Goal: Book appointment/travel/reservation

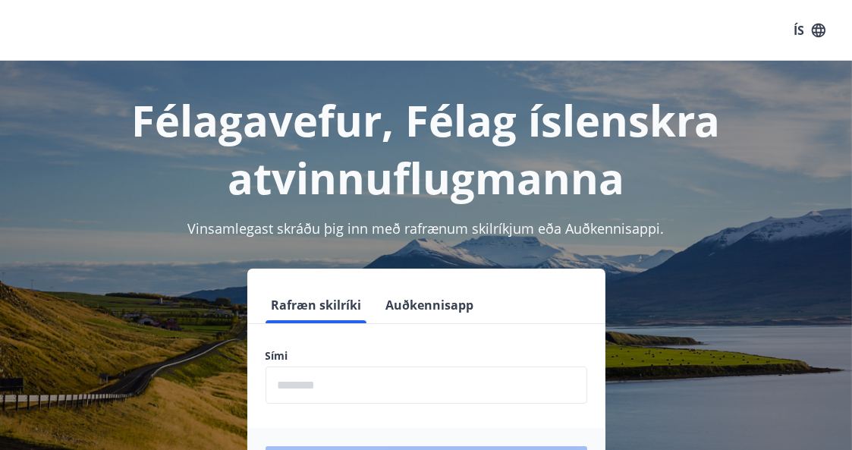
scroll to position [188, 0]
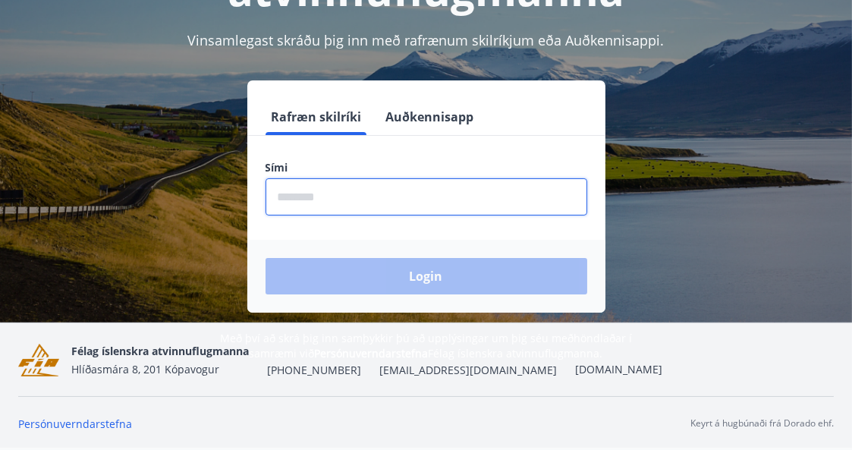
click at [300, 197] on input "phone" at bounding box center [427, 196] width 322 height 37
type input "********"
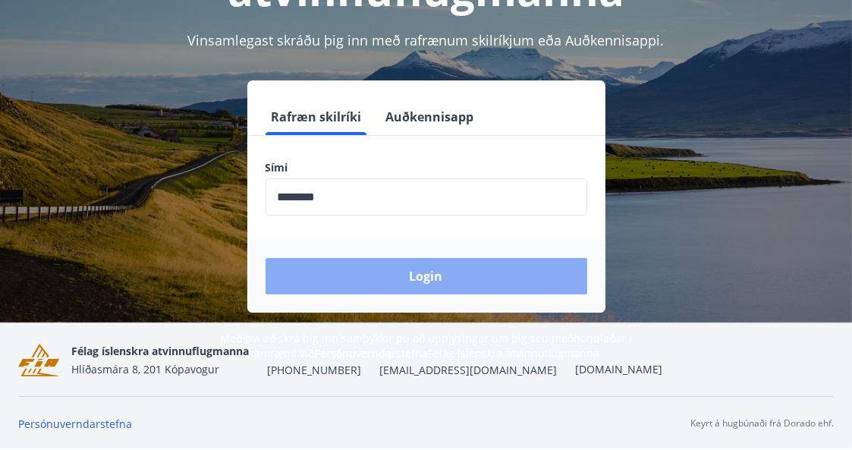
click at [427, 275] on button "Login" at bounding box center [427, 276] width 322 height 36
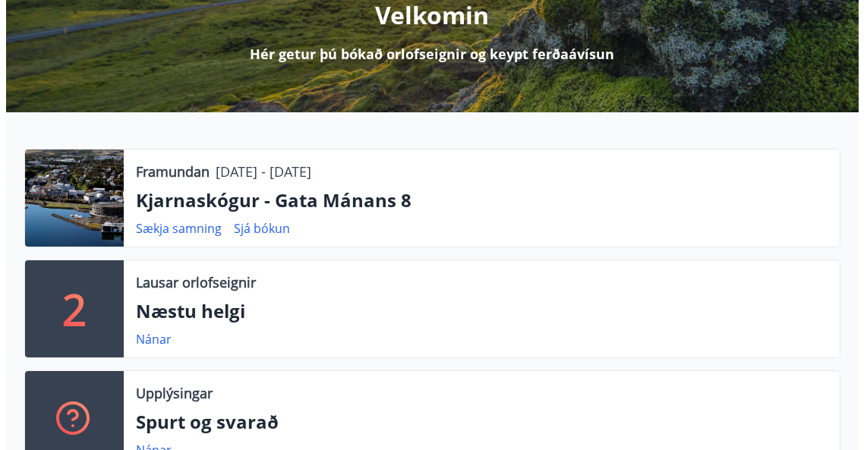
scroll to position [209, 0]
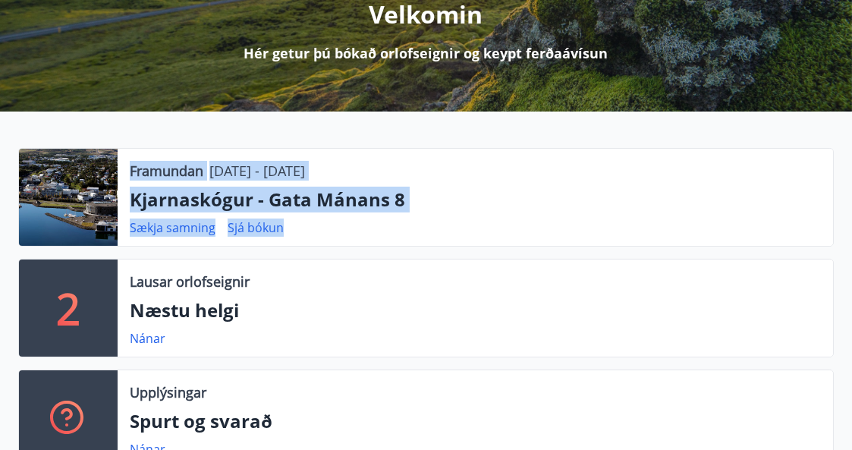
drag, startPoint x: 97, startPoint y: 191, endPoint x: 466, endPoint y: 216, distance: 369.6
click at [466, 216] on div "Framundan [DATE] - [DATE] [GEOGRAPHIC_DATA] - Gata Mánans 8 Sækja samning Sjá b…" at bounding box center [426, 197] width 816 height 99
click at [466, 216] on div "Framundan [DATE] - [DATE] [GEOGRAPHIC_DATA] - Gata Mánans 8 Sækja samning Sjá b…" at bounding box center [476, 197] width 716 height 97
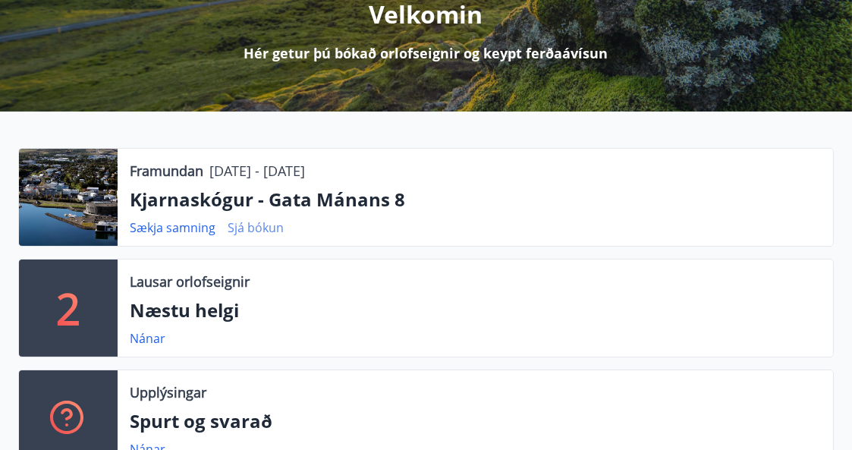
click at [255, 222] on link "Sjá bókun" at bounding box center [256, 227] width 56 height 17
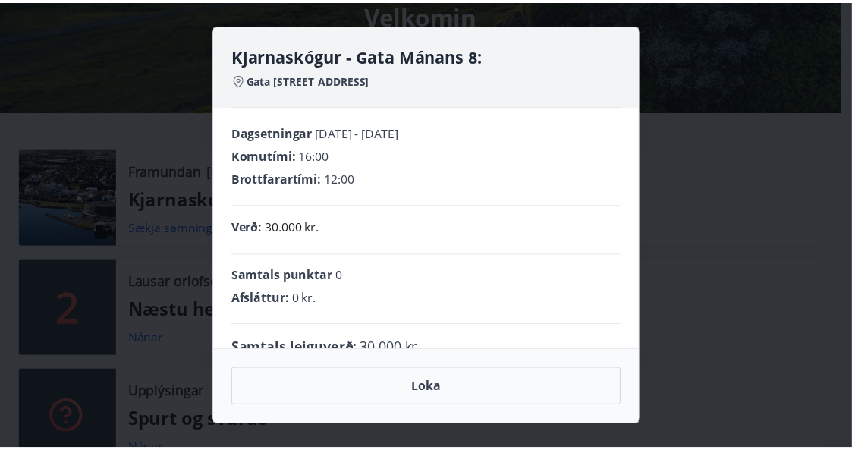
scroll to position [31, 0]
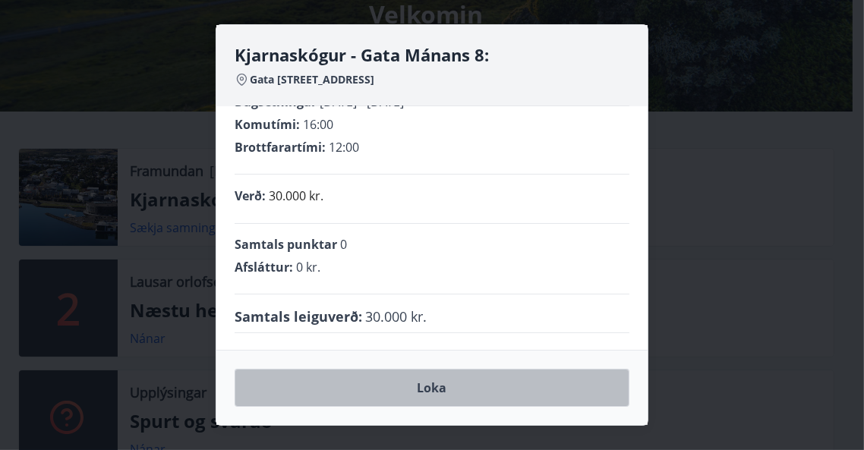
click at [433, 384] on button "Loka" at bounding box center [431, 388] width 395 height 38
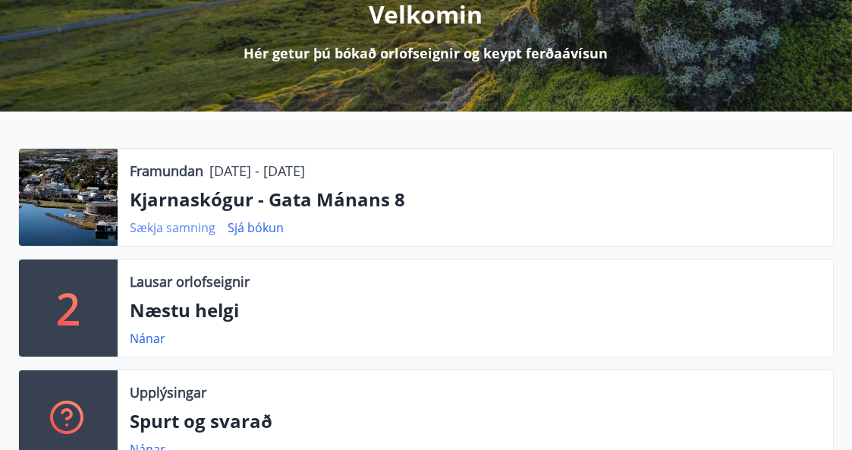
click at [162, 226] on link "Sækja samning" at bounding box center [173, 227] width 86 height 17
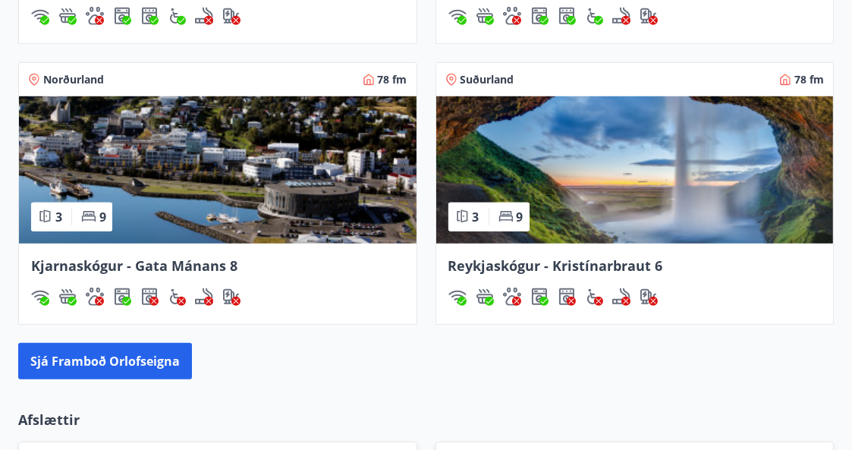
scroll to position [1463, 0]
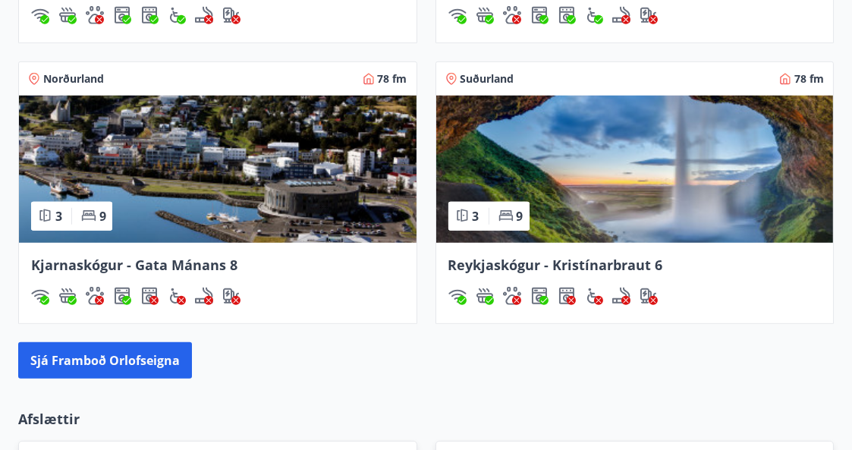
click at [259, 165] on img at bounding box center [218, 169] width 398 height 147
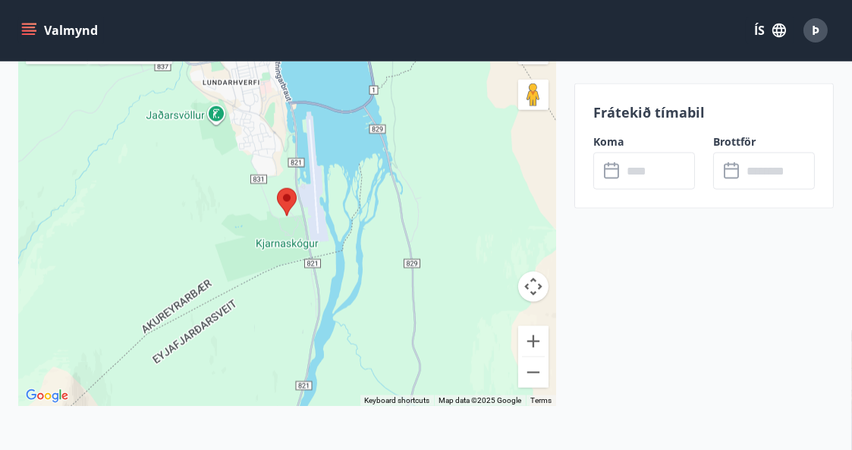
scroll to position [2753, 0]
click at [530, 333] on button "Zoom in" at bounding box center [533, 343] width 30 height 30
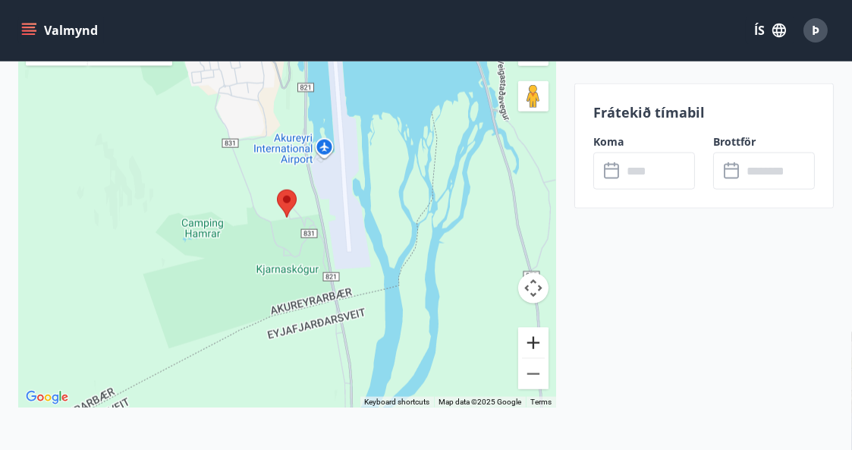
click at [530, 333] on button "Zoom in" at bounding box center [533, 343] width 30 height 30
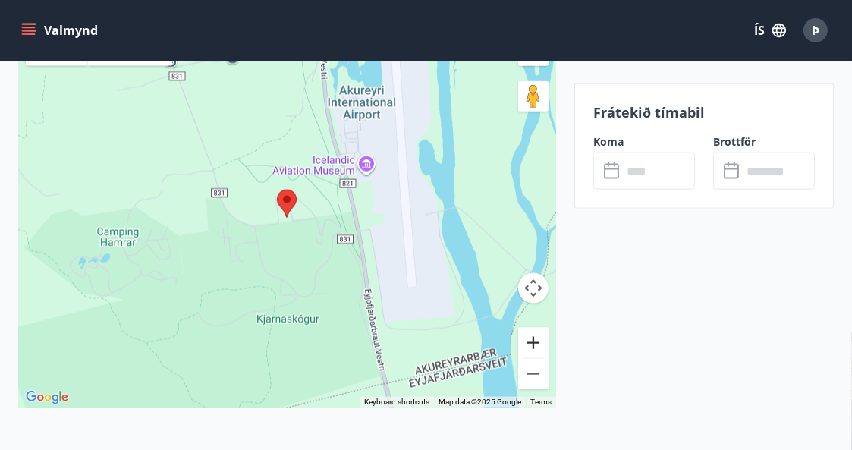
click at [530, 333] on button "Zoom in" at bounding box center [533, 343] width 30 height 30
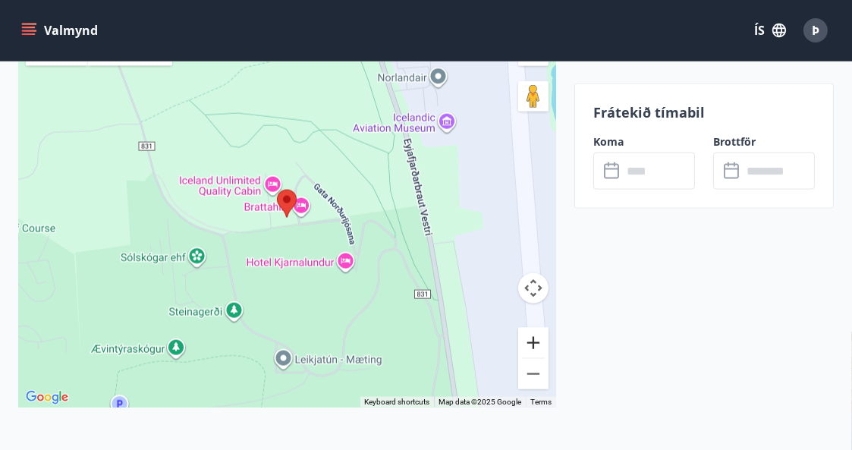
click at [530, 333] on button "Zoom in" at bounding box center [533, 343] width 30 height 30
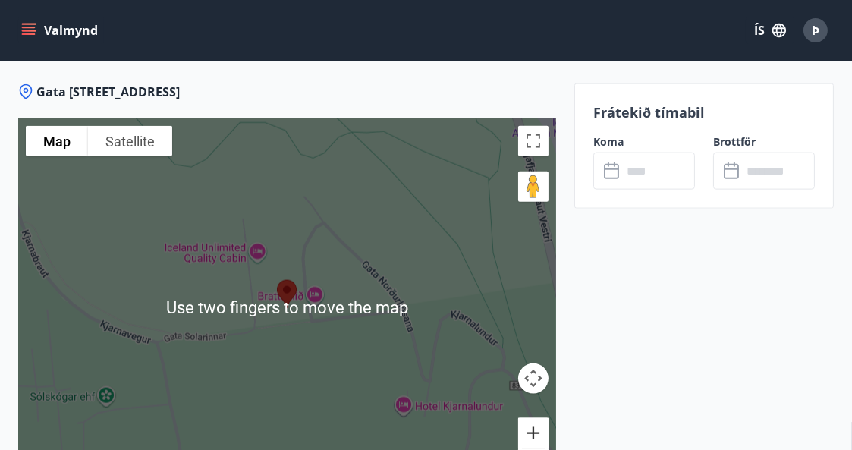
scroll to position [2661, 0]
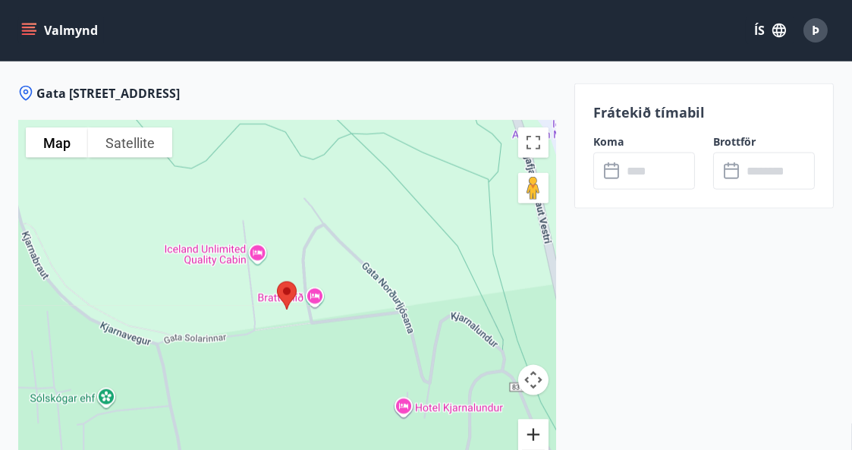
click at [390, 215] on div at bounding box center [287, 309] width 538 height 379
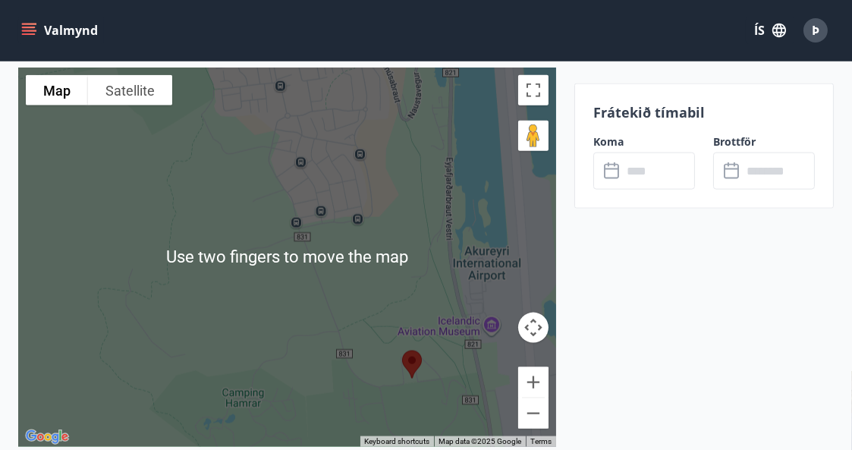
scroll to position [2715, 0]
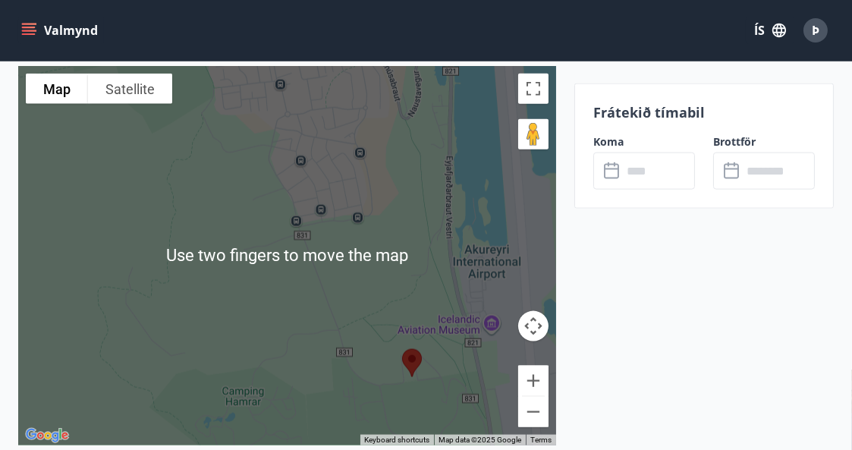
click at [429, 180] on div at bounding box center [287, 255] width 538 height 379
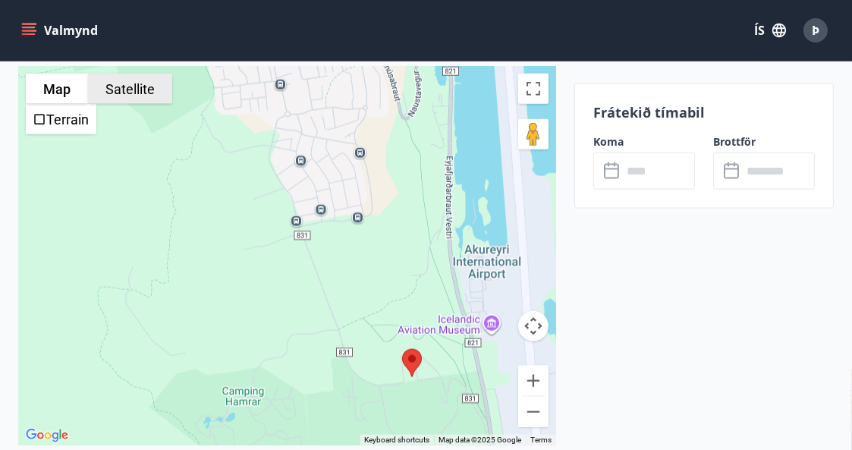
click at [137, 85] on button "Satellite" at bounding box center [130, 89] width 84 height 30
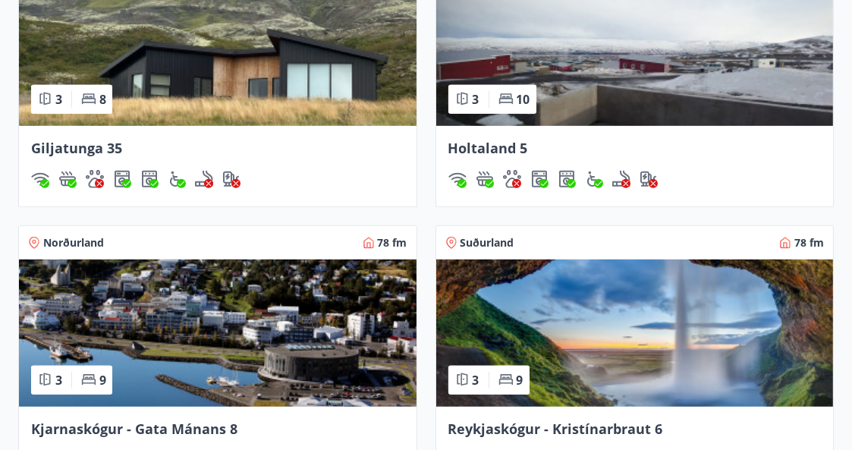
scroll to position [1299, 0]
click at [197, 420] on span "Kjarnaskógur - Gata Mánans 8" at bounding box center [134, 429] width 206 height 18
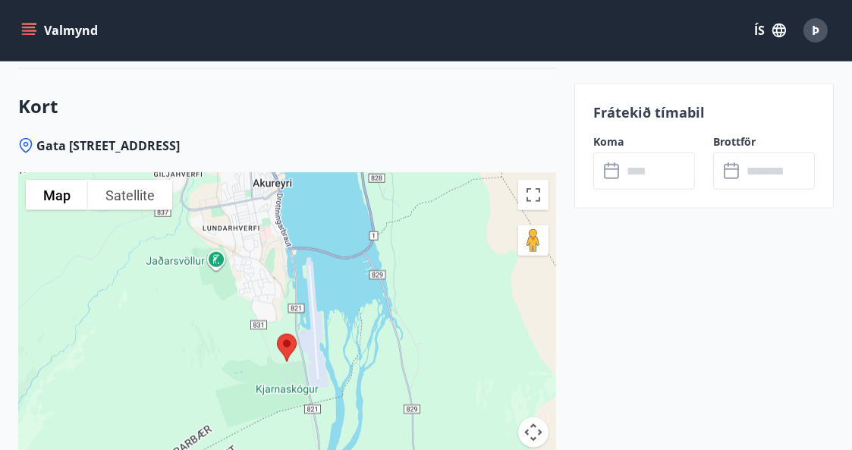
scroll to position [2610, 0]
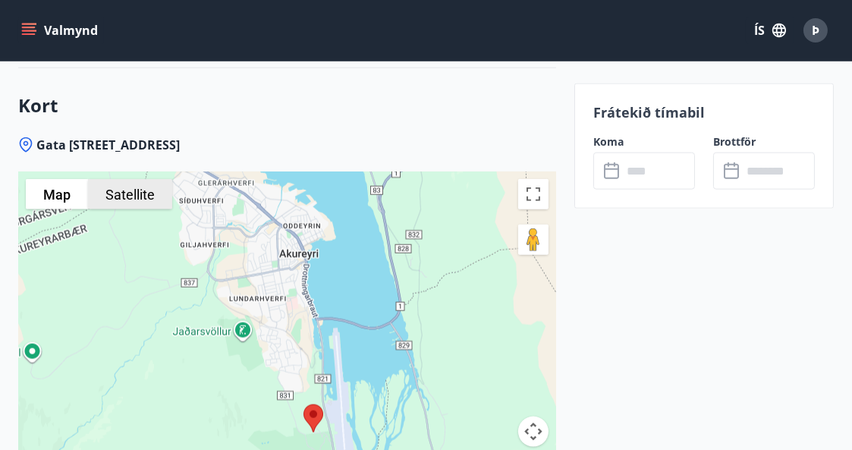
click at [128, 193] on button "Satellite" at bounding box center [130, 194] width 84 height 30
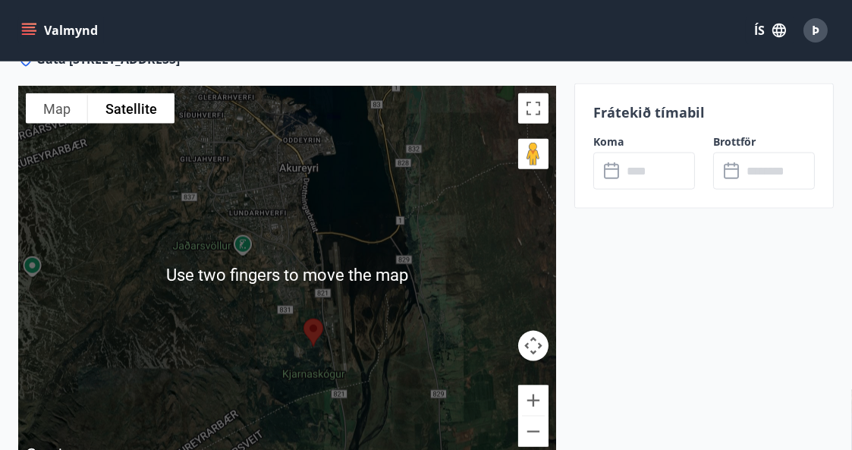
scroll to position [2696, 0]
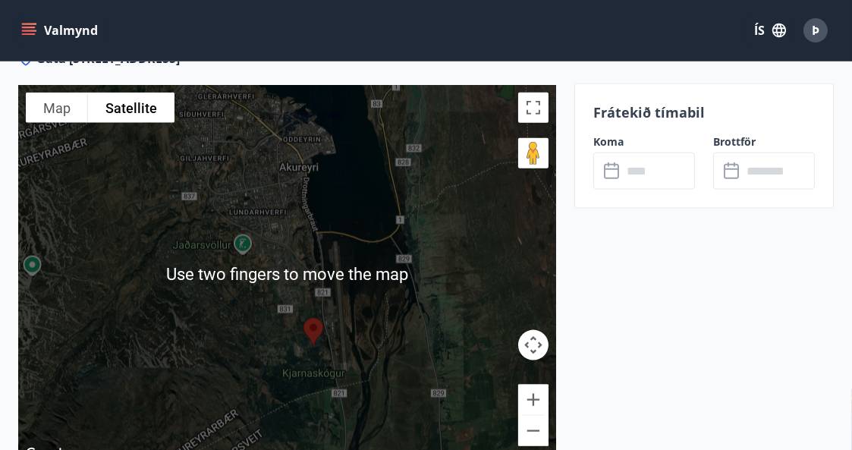
click at [116, 222] on div at bounding box center [287, 274] width 538 height 379
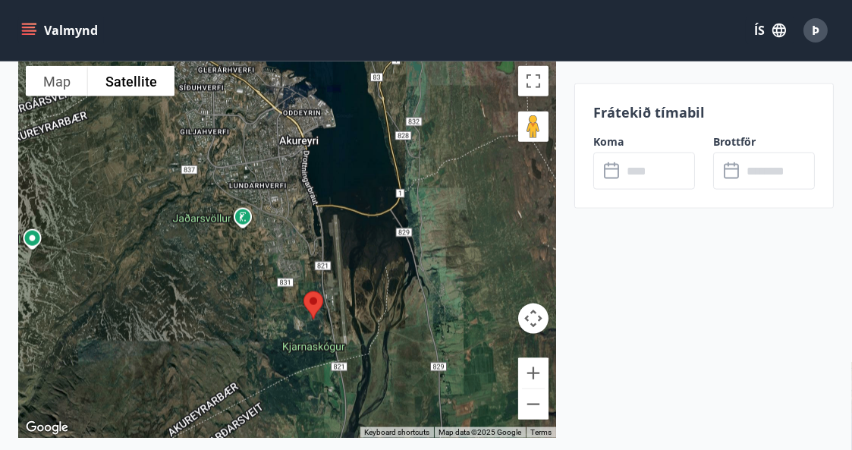
scroll to position [2723, 0]
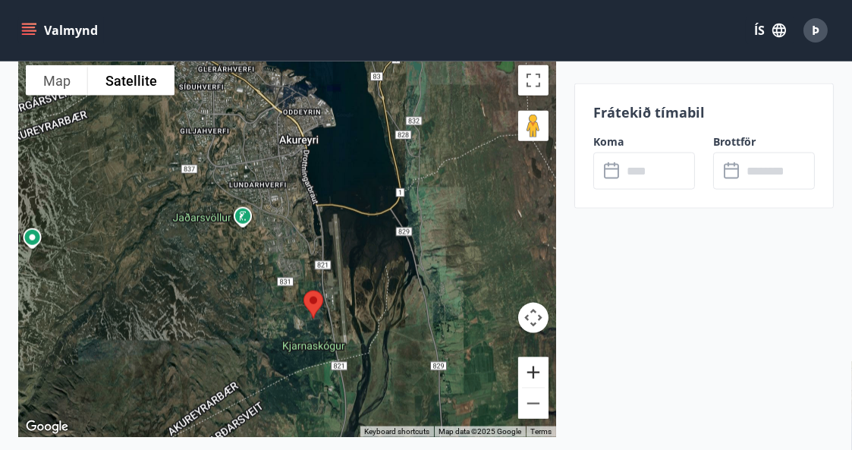
click at [525, 371] on button "Zoom in" at bounding box center [533, 372] width 30 height 30
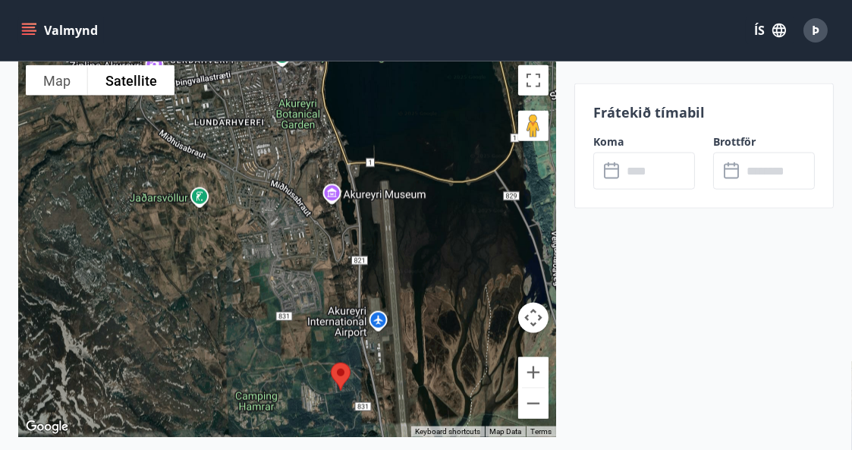
click at [534, 319] on button "Map camera controls" at bounding box center [533, 318] width 30 height 30
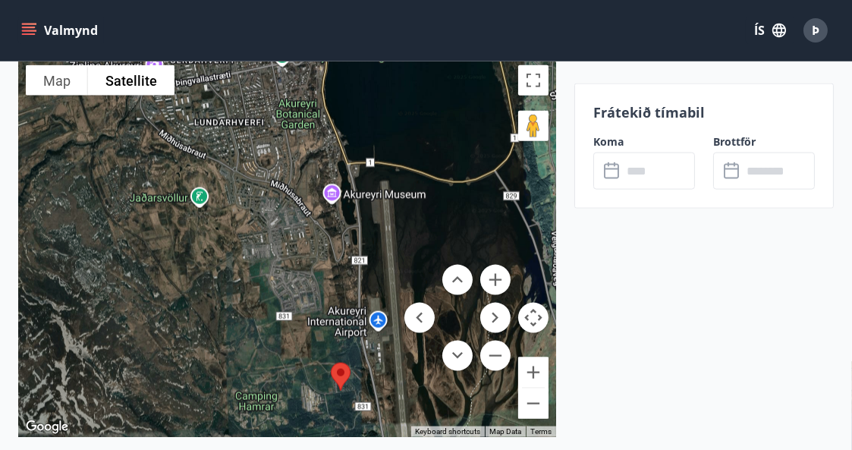
click at [536, 310] on button "Map camera controls" at bounding box center [533, 318] width 30 height 30
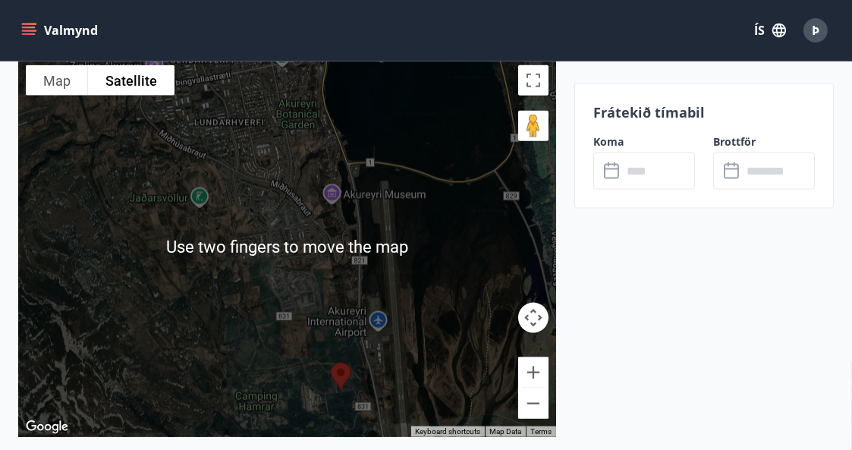
click at [224, 300] on div at bounding box center [287, 247] width 538 height 379
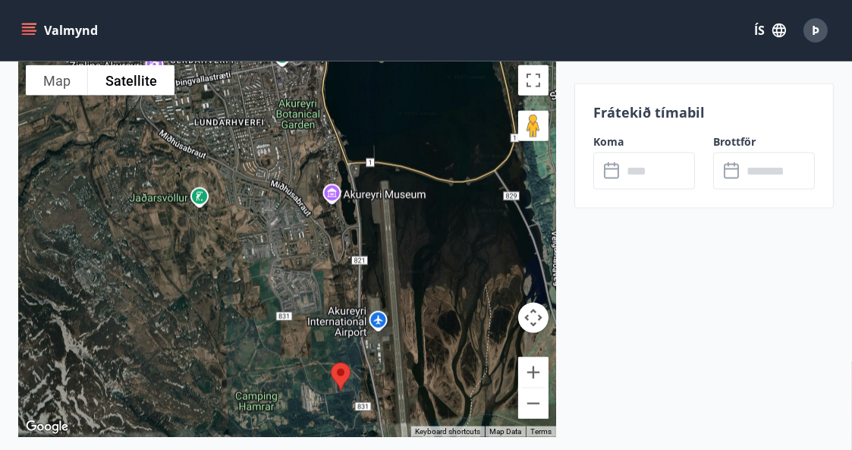
click at [533, 313] on button "Map camera controls" at bounding box center [533, 318] width 30 height 30
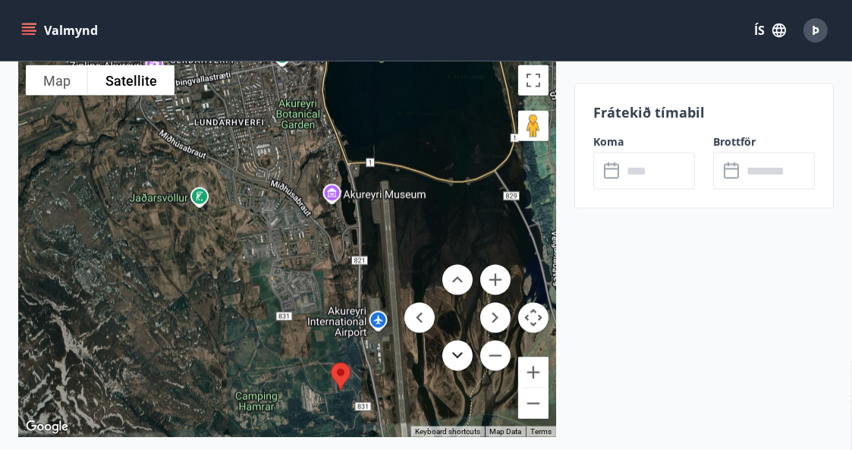
click at [454, 350] on button "Move down" at bounding box center [457, 356] width 30 height 30
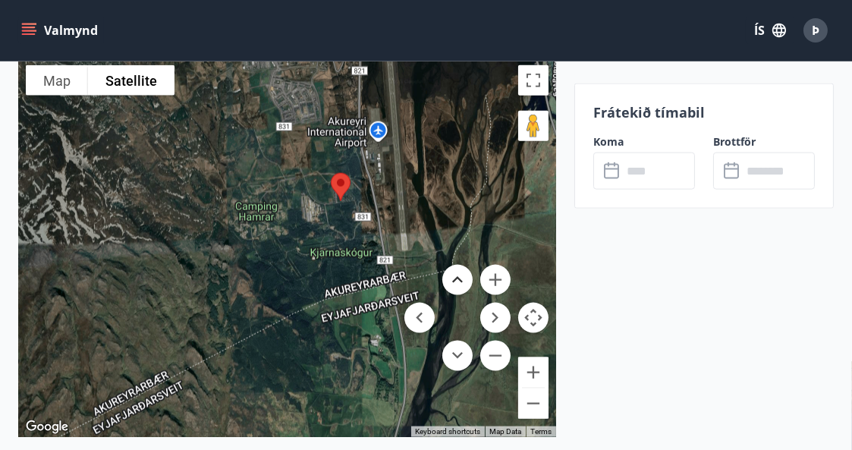
click at [462, 277] on button "Move up" at bounding box center [457, 280] width 30 height 30
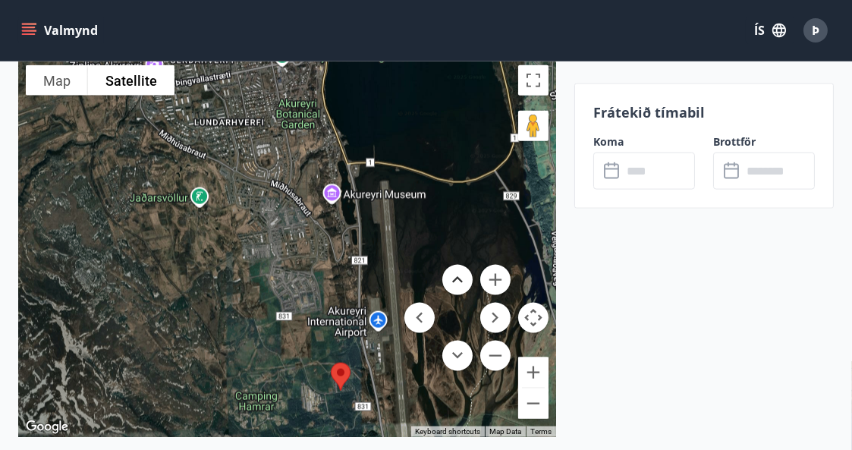
click at [462, 277] on button "Move up" at bounding box center [457, 280] width 30 height 30
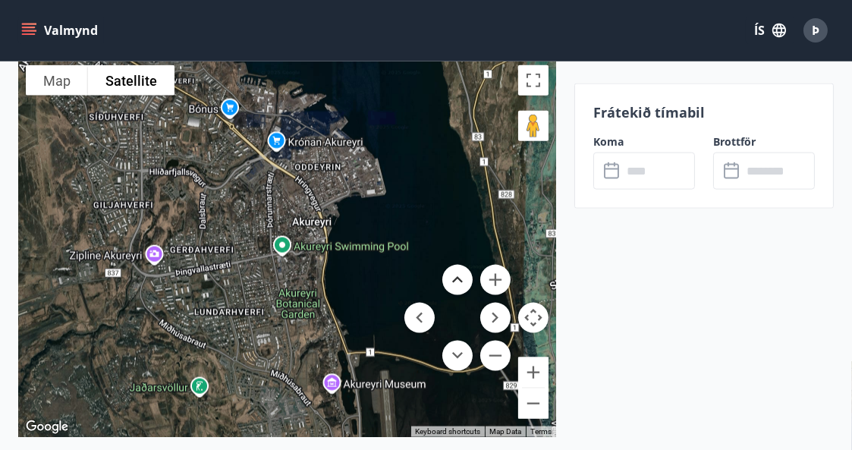
click at [453, 274] on button "Move up" at bounding box center [457, 280] width 30 height 30
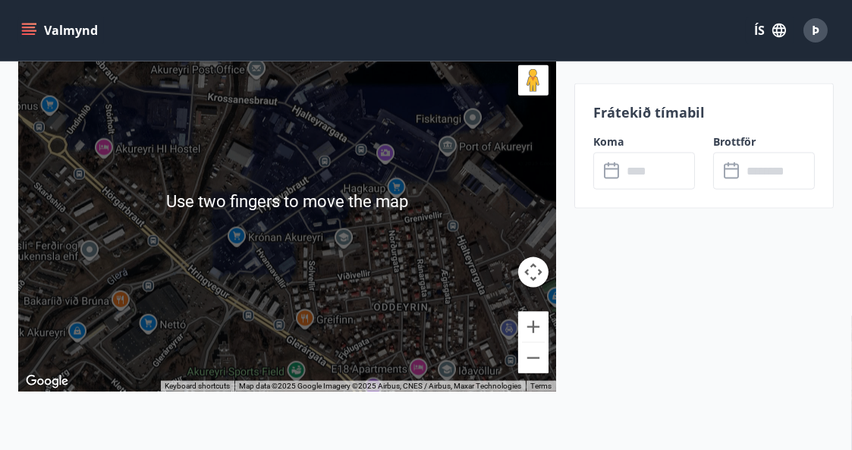
scroll to position [2769, 0]
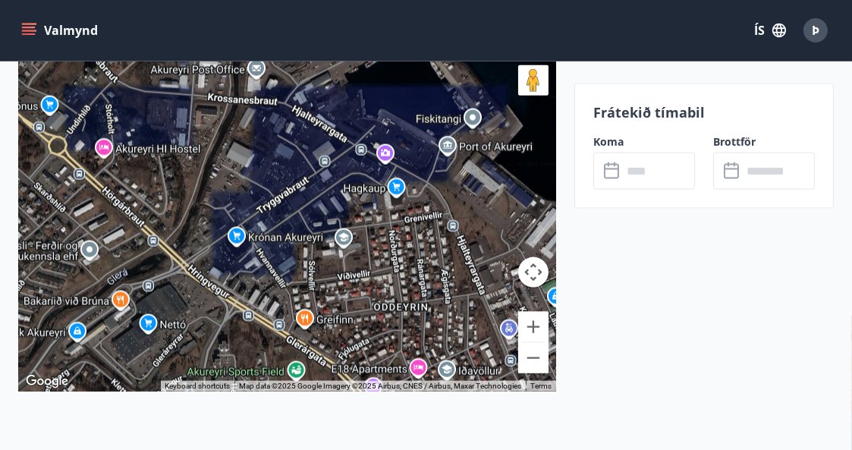
click at [483, 231] on div at bounding box center [287, 201] width 538 height 379
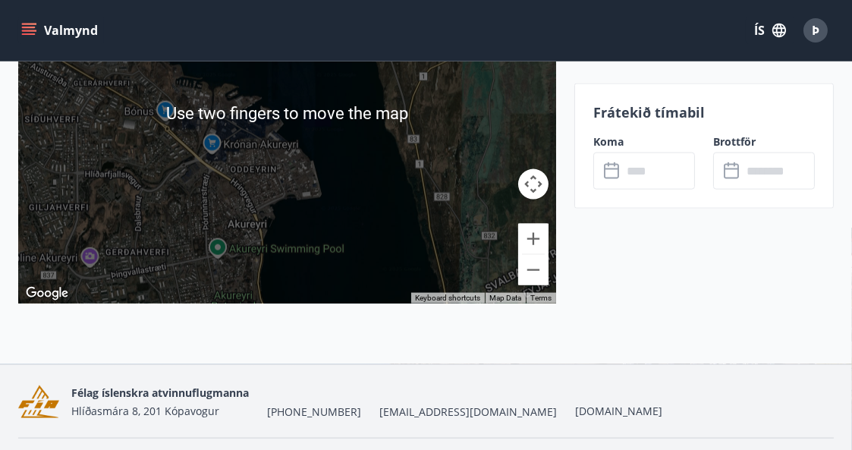
scroll to position [2897, 0]
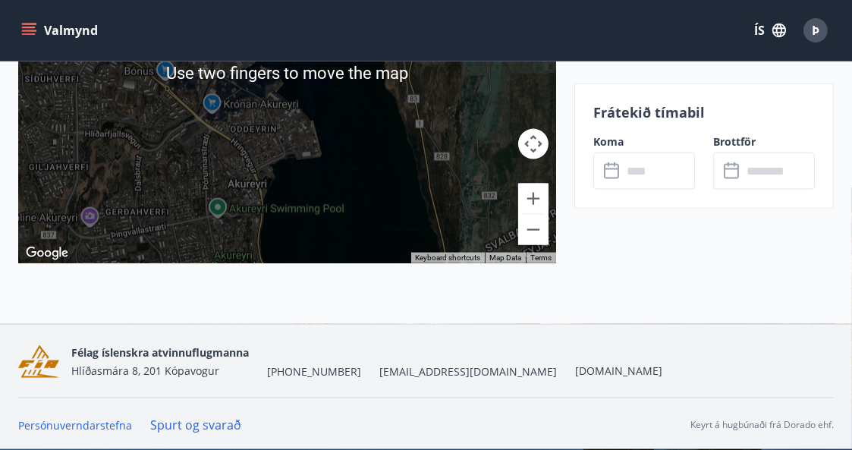
click at [171, 182] on div at bounding box center [287, 73] width 538 height 379
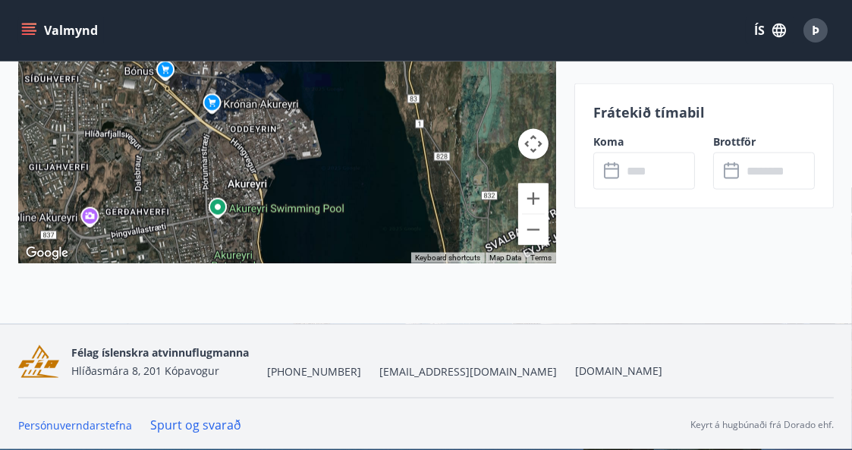
click at [528, 155] on button "Map camera controls" at bounding box center [533, 144] width 30 height 30
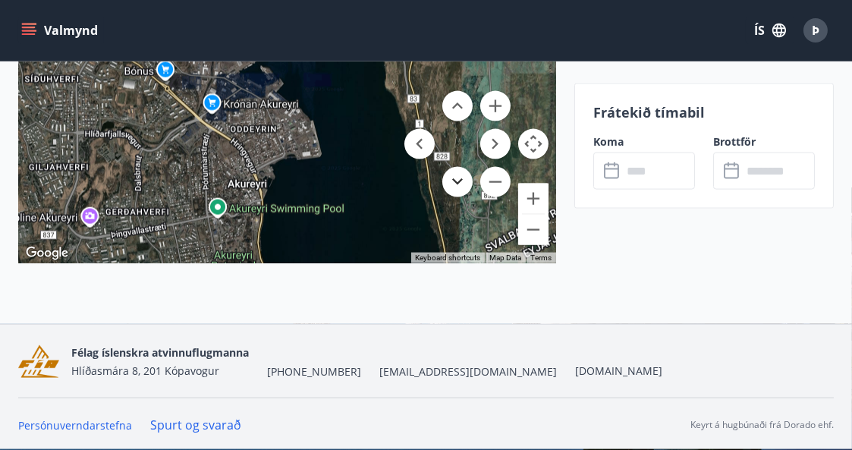
click at [452, 190] on button "Move down" at bounding box center [457, 182] width 30 height 30
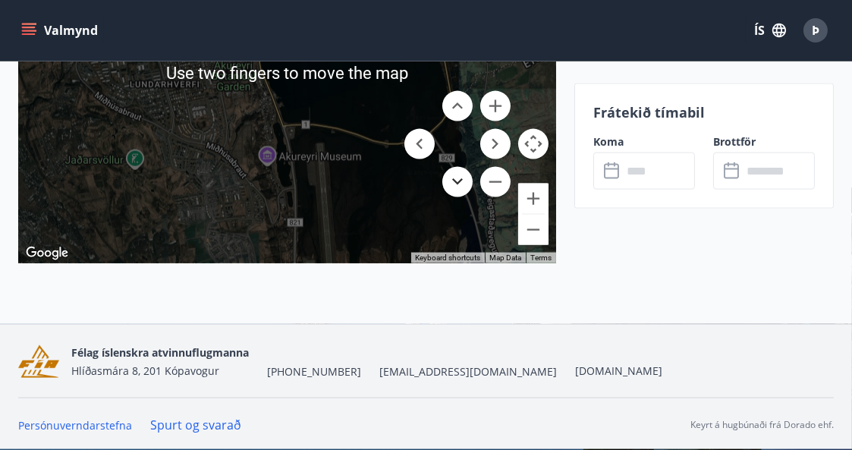
click at [451, 184] on button "Move down" at bounding box center [457, 182] width 30 height 30
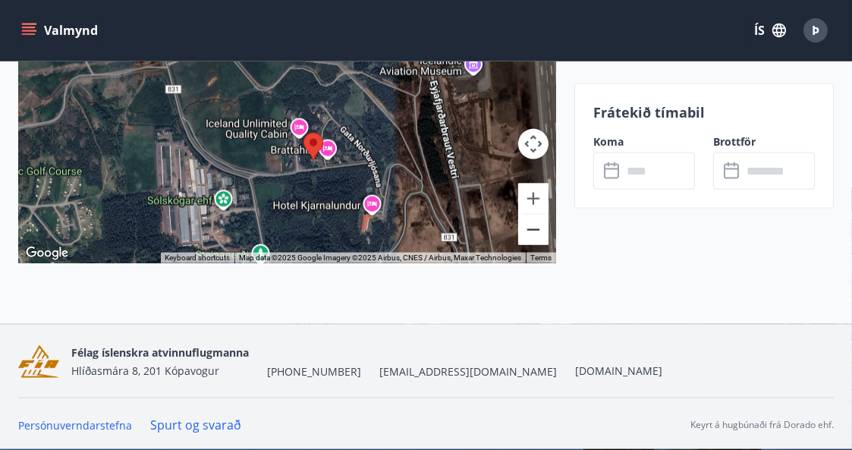
click at [531, 222] on button "Zoom out" at bounding box center [533, 230] width 30 height 30
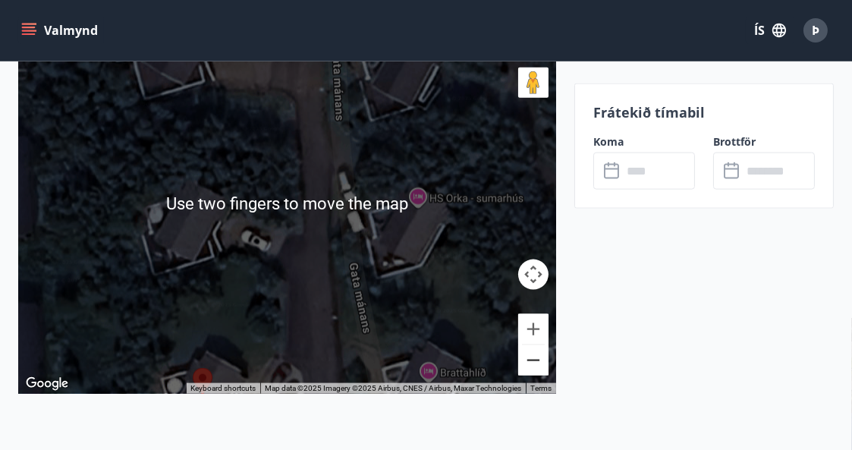
scroll to position [2750, 0]
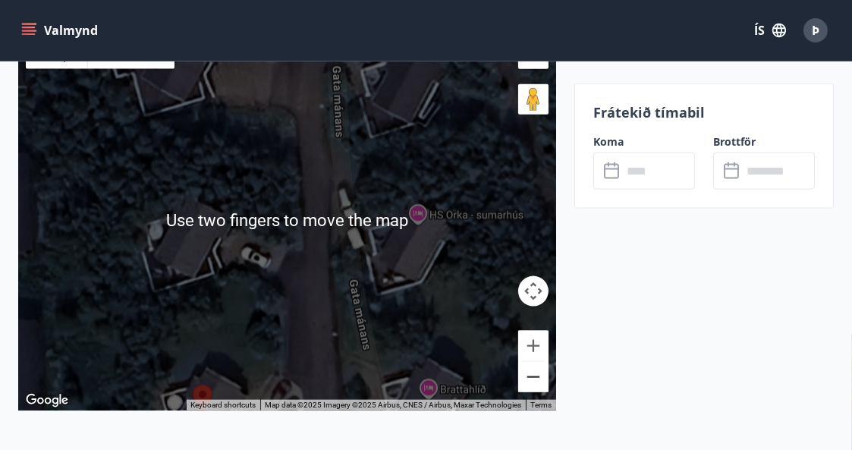
click at [385, 146] on div at bounding box center [287, 220] width 538 height 379
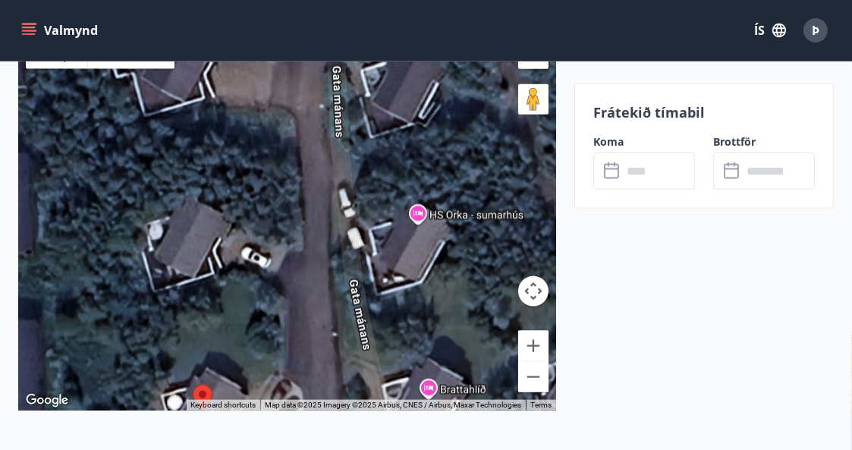
click at [361, 299] on div at bounding box center [287, 220] width 538 height 379
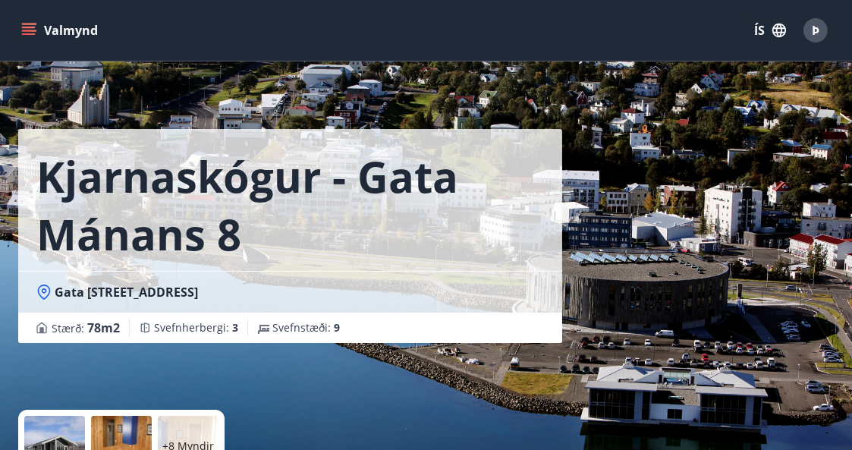
scroll to position [1, 0]
